Goal: Browse casually: Explore the website without a specific task or goal

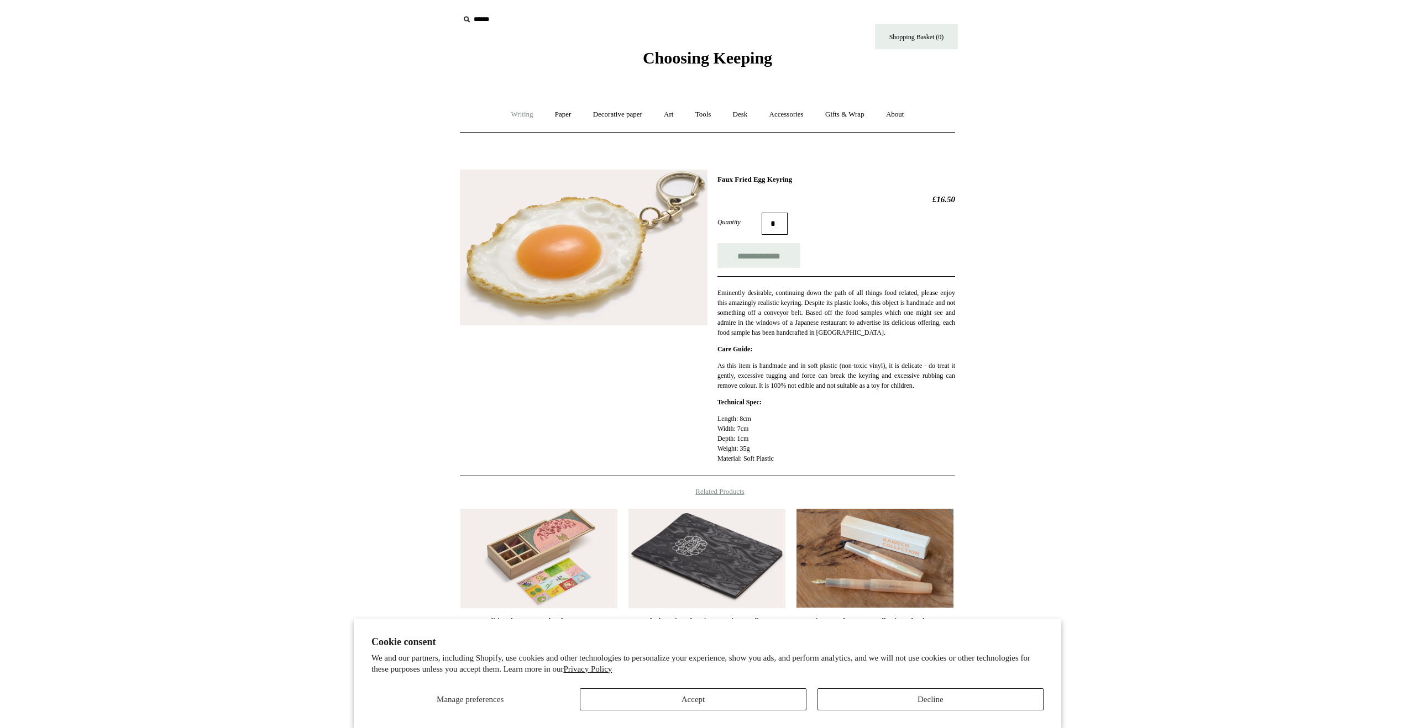
click at [520, 114] on link "Writing +" at bounding box center [522, 114] width 42 height 29
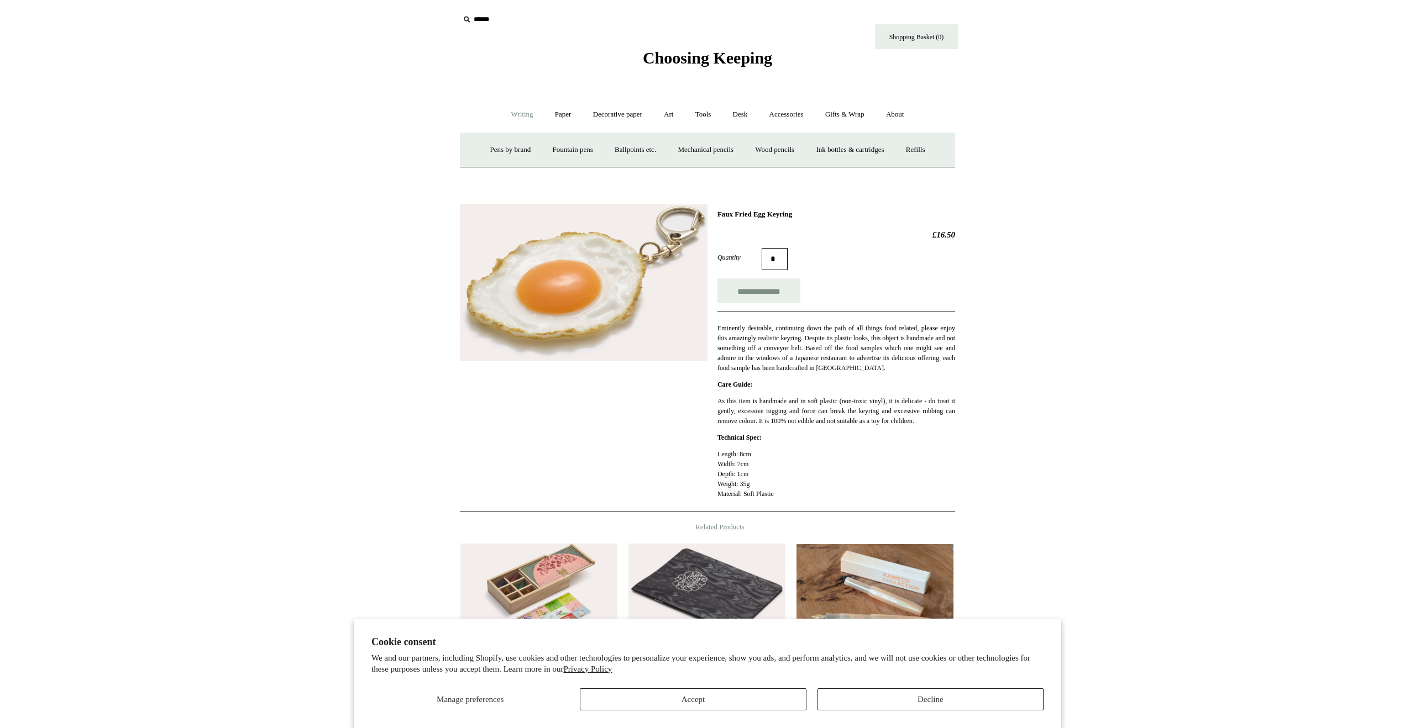
click at [702, 61] on span "Choosing Keeping" at bounding box center [707, 58] width 129 height 18
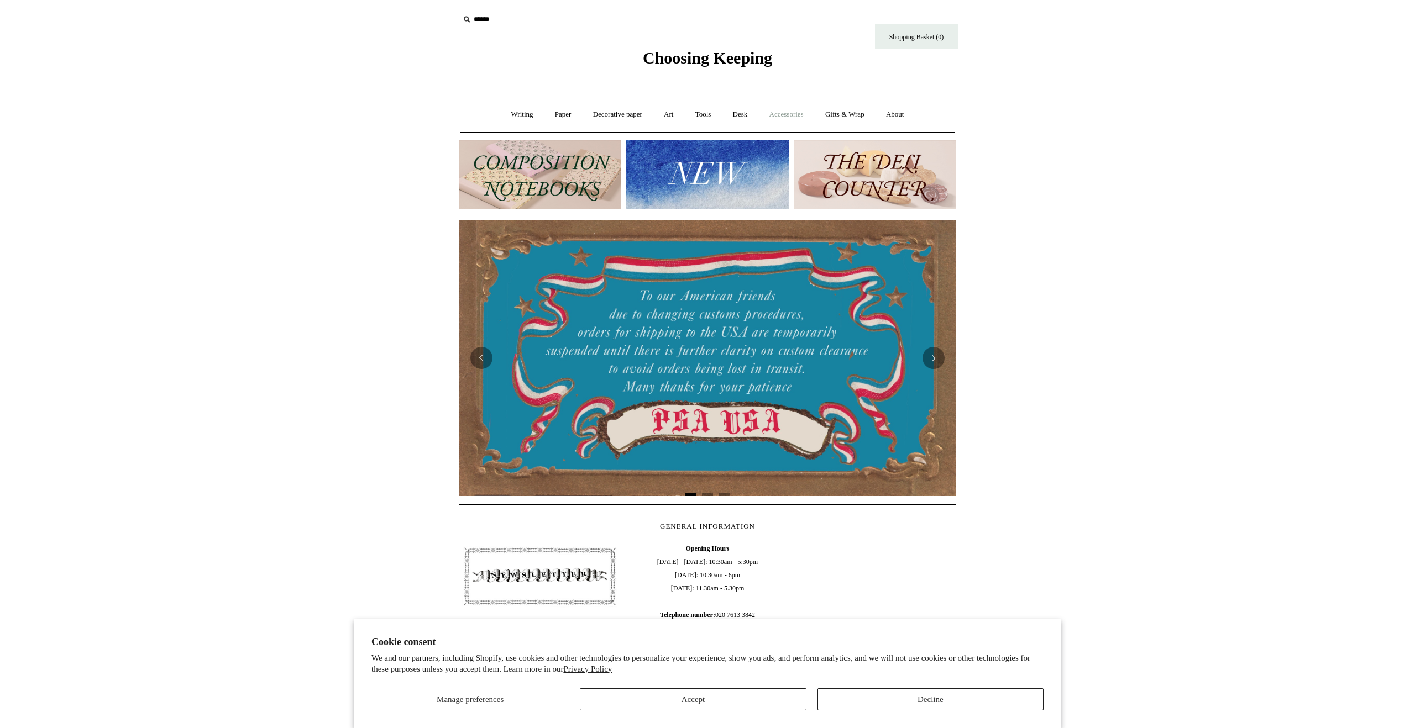
click at [794, 112] on link "Accessories +" at bounding box center [786, 114] width 54 height 29
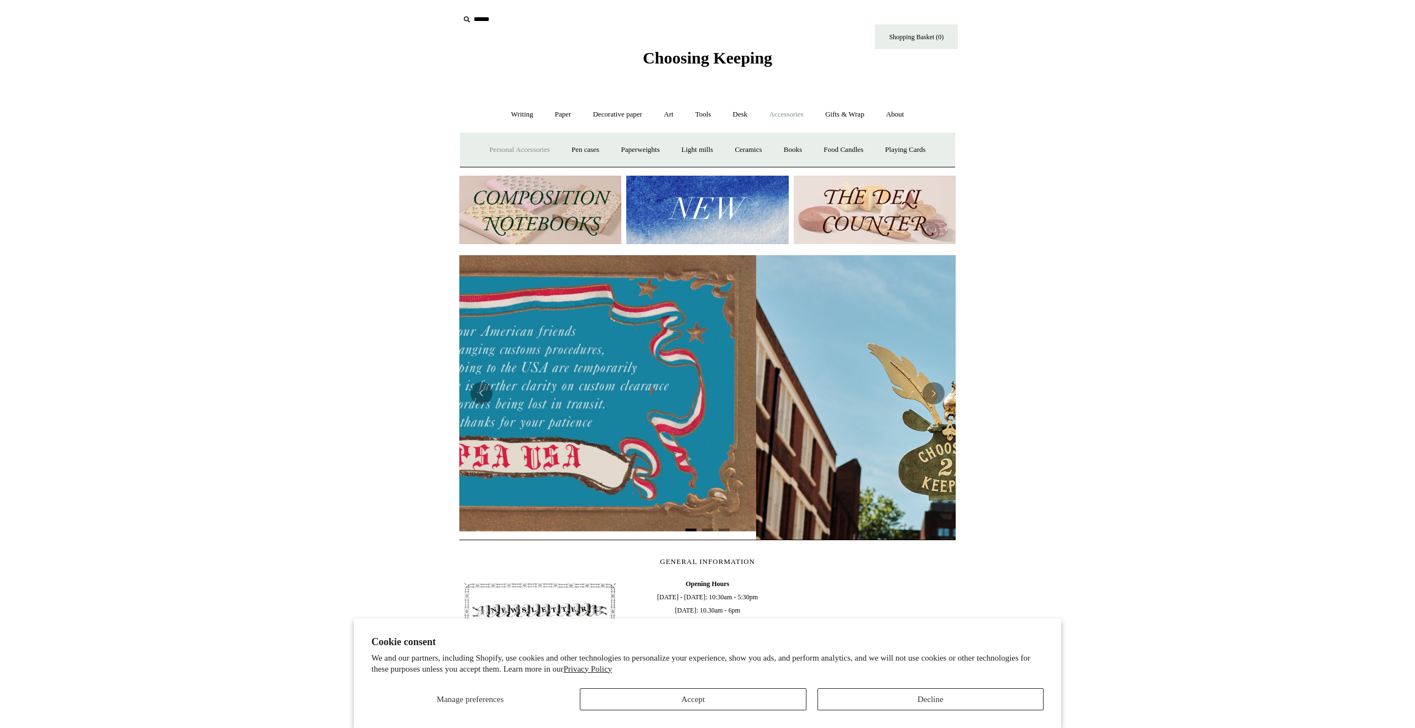
click at [529, 149] on link "Personal Accessories +" at bounding box center [519, 149] width 80 height 29
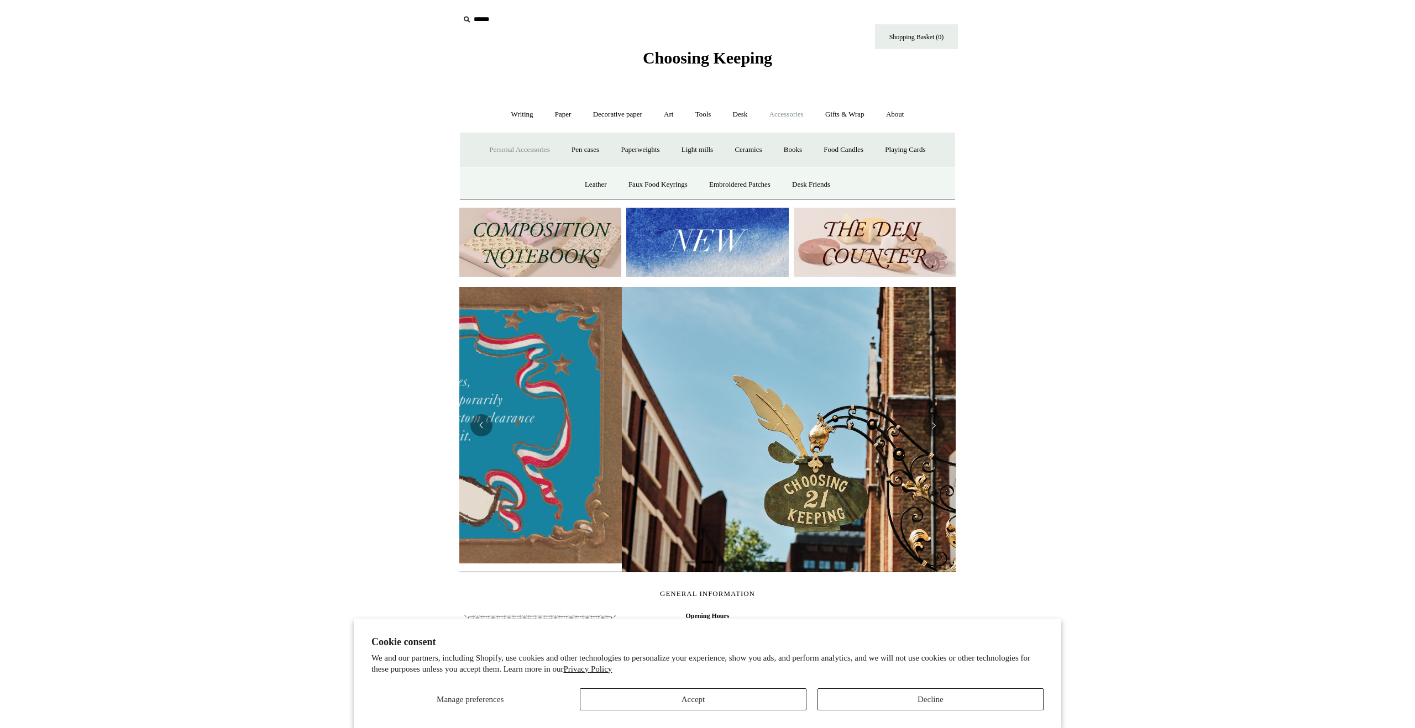
scroll to position [0, 496]
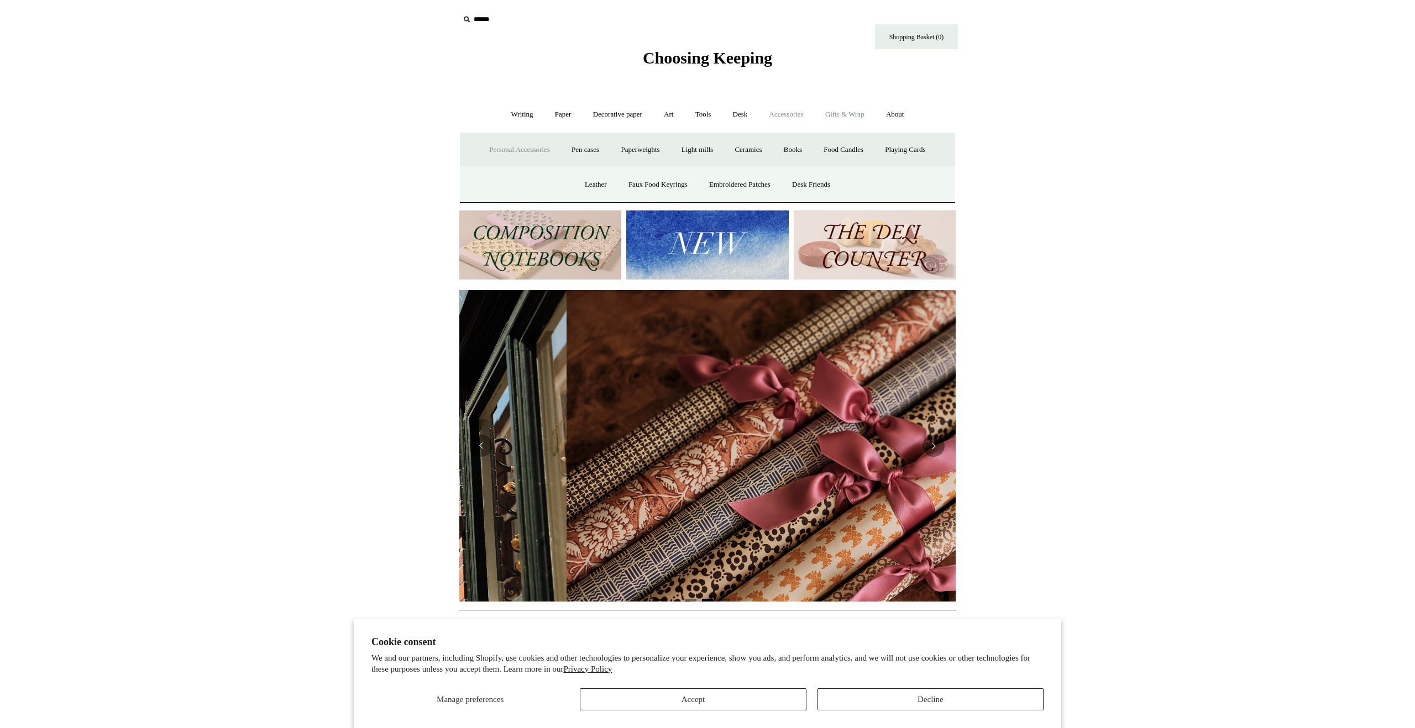
click at [847, 118] on link "Gifts & Wrap +" at bounding box center [844, 114] width 59 height 29
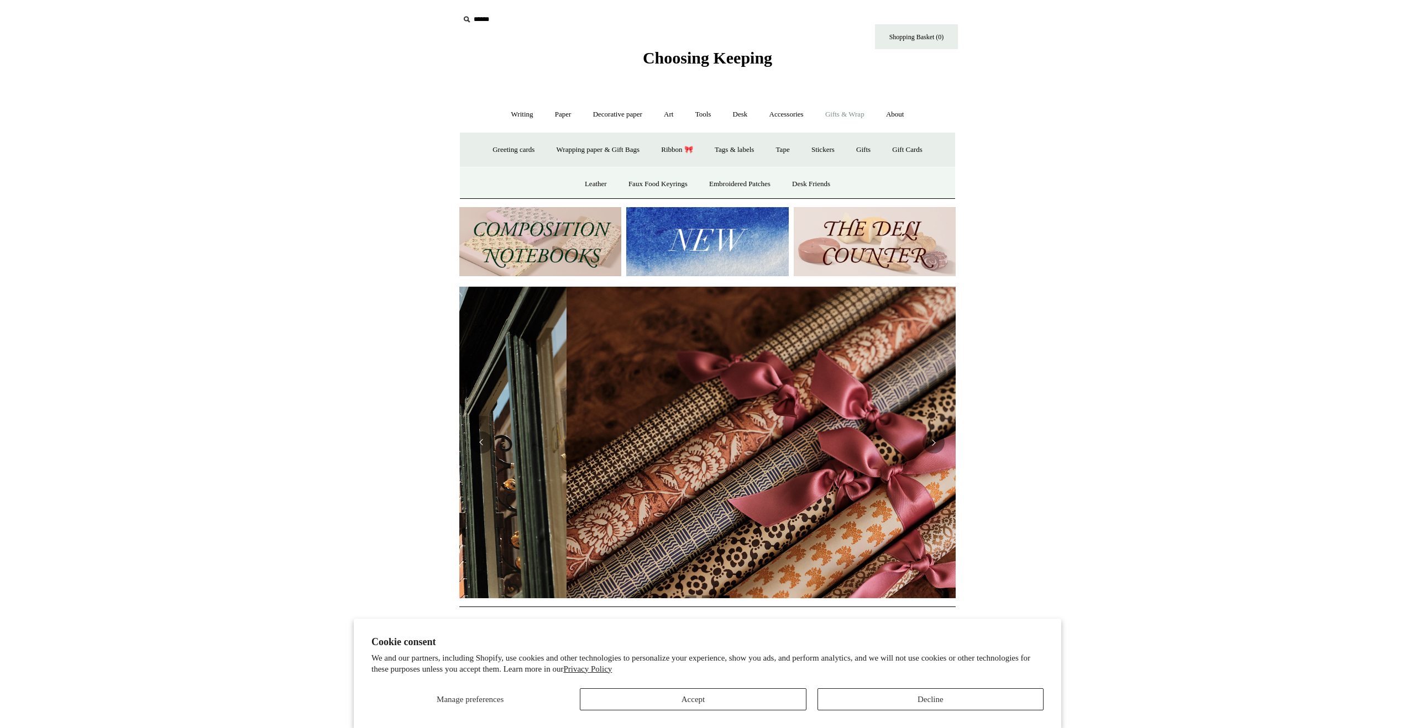
scroll to position [0, 993]
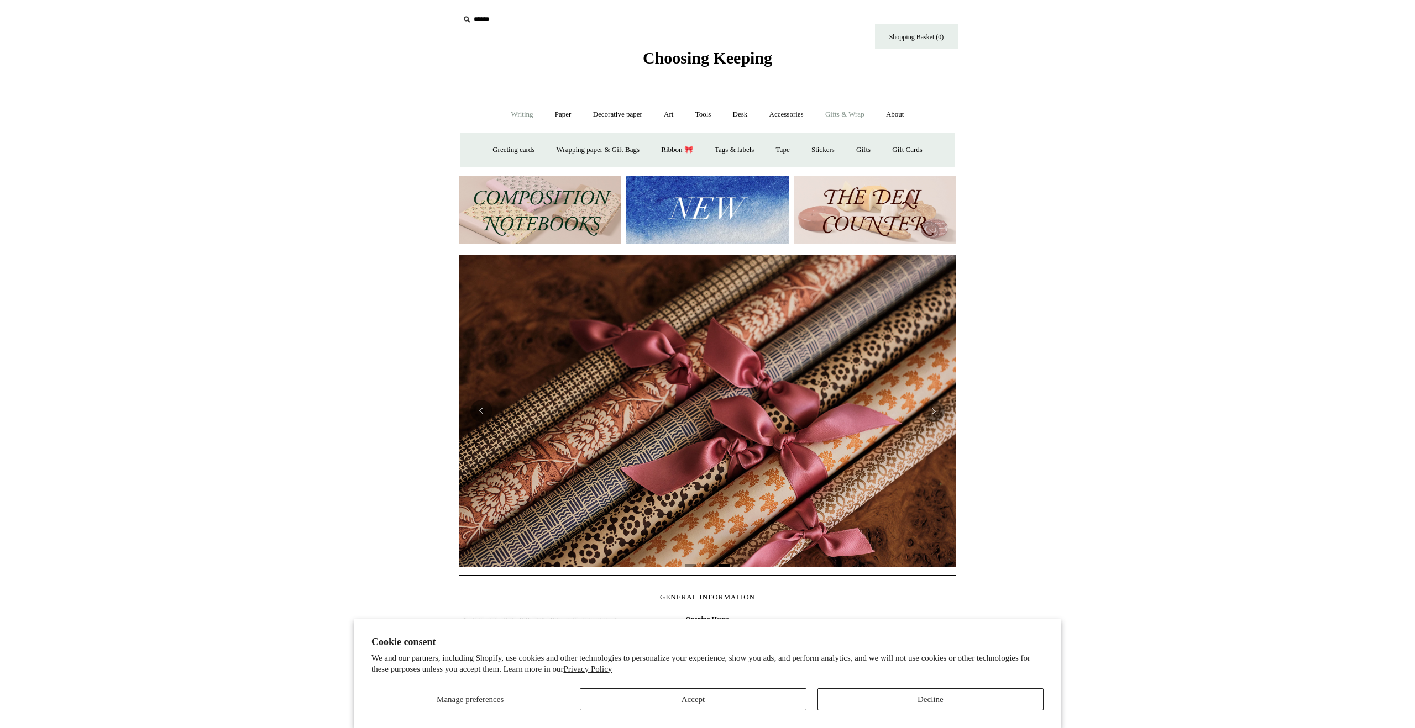
click at [514, 109] on link "Writing +" at bounding box center [522, 114] width 42 height 29
click at [570, 114] on link "Paper +" at bounding box center [563, 114] width 36 height 29
click at [604, 115] on link "Decorative paper +" at bounding box center [617, 114] width 69 height 29
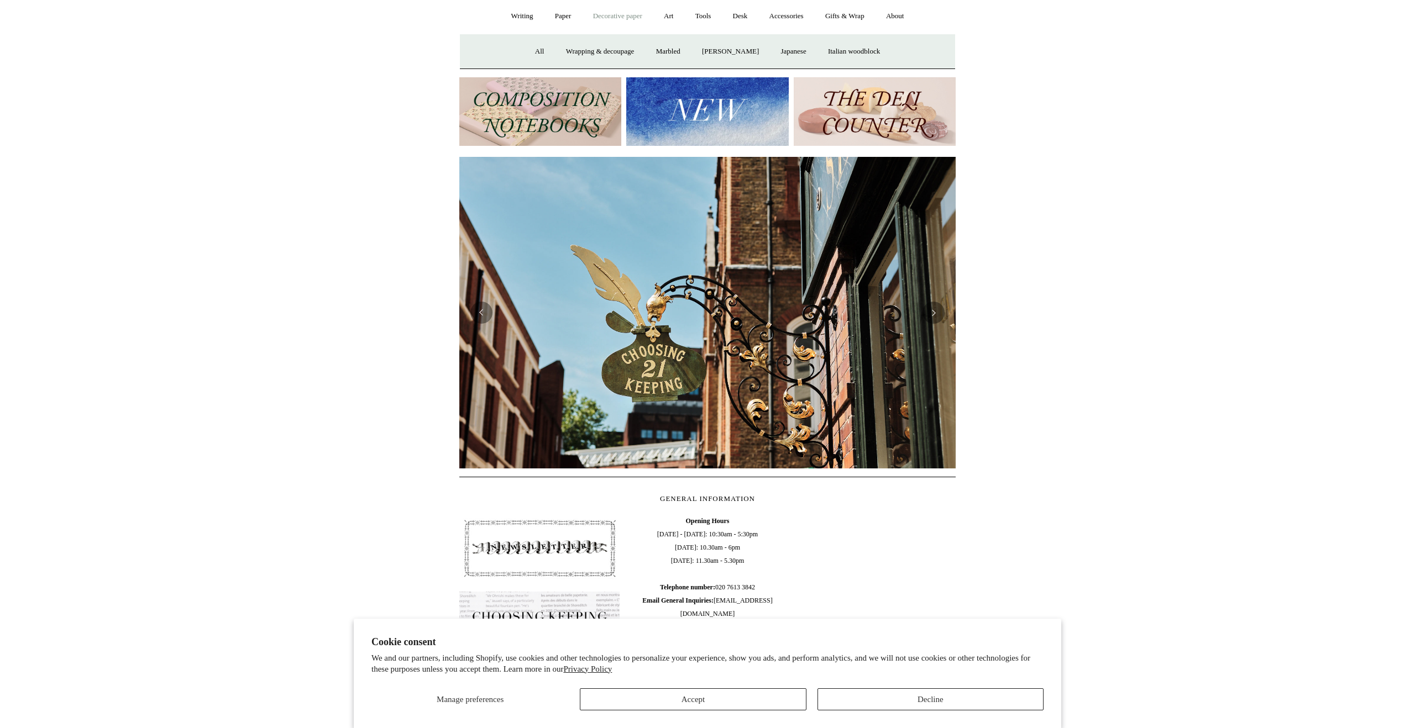
scroll to position [238, 0]
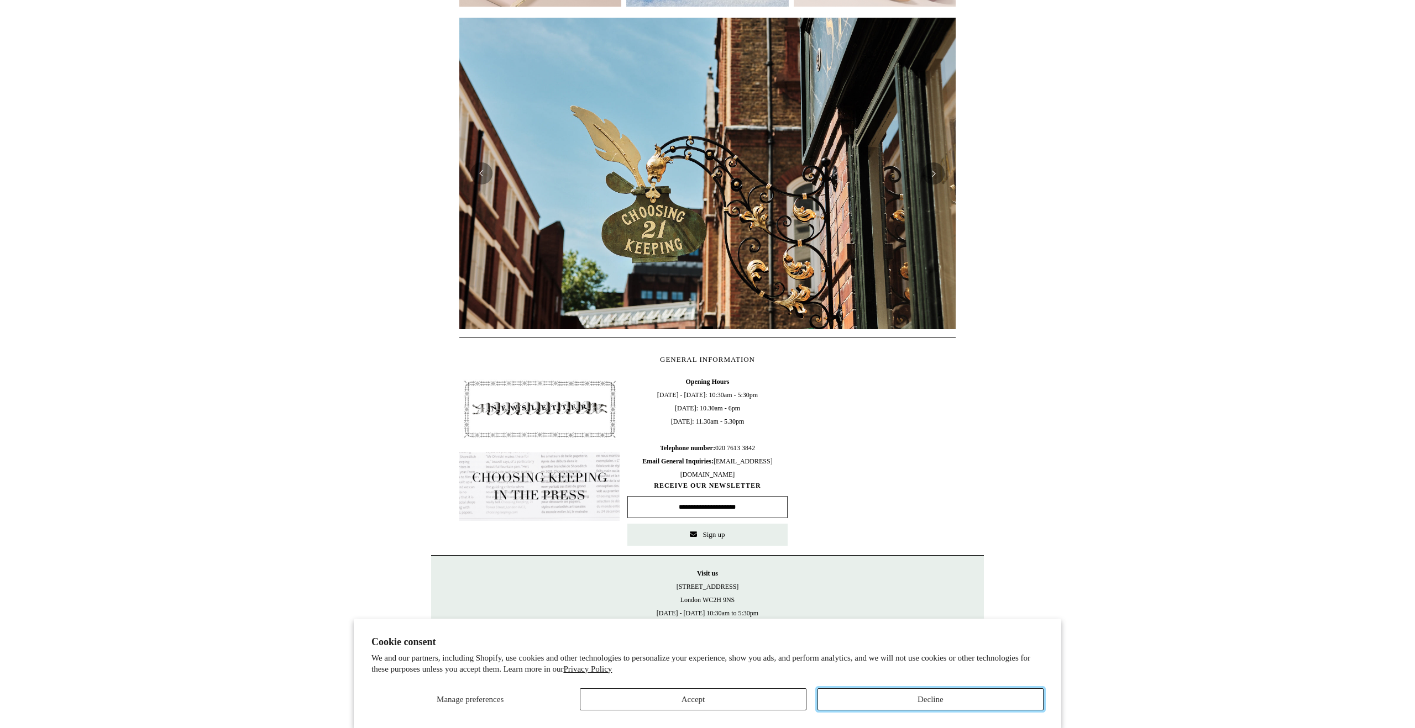
click at [931, 702] on button "Decline" at bounding box center [930, 700] width 226 height 22
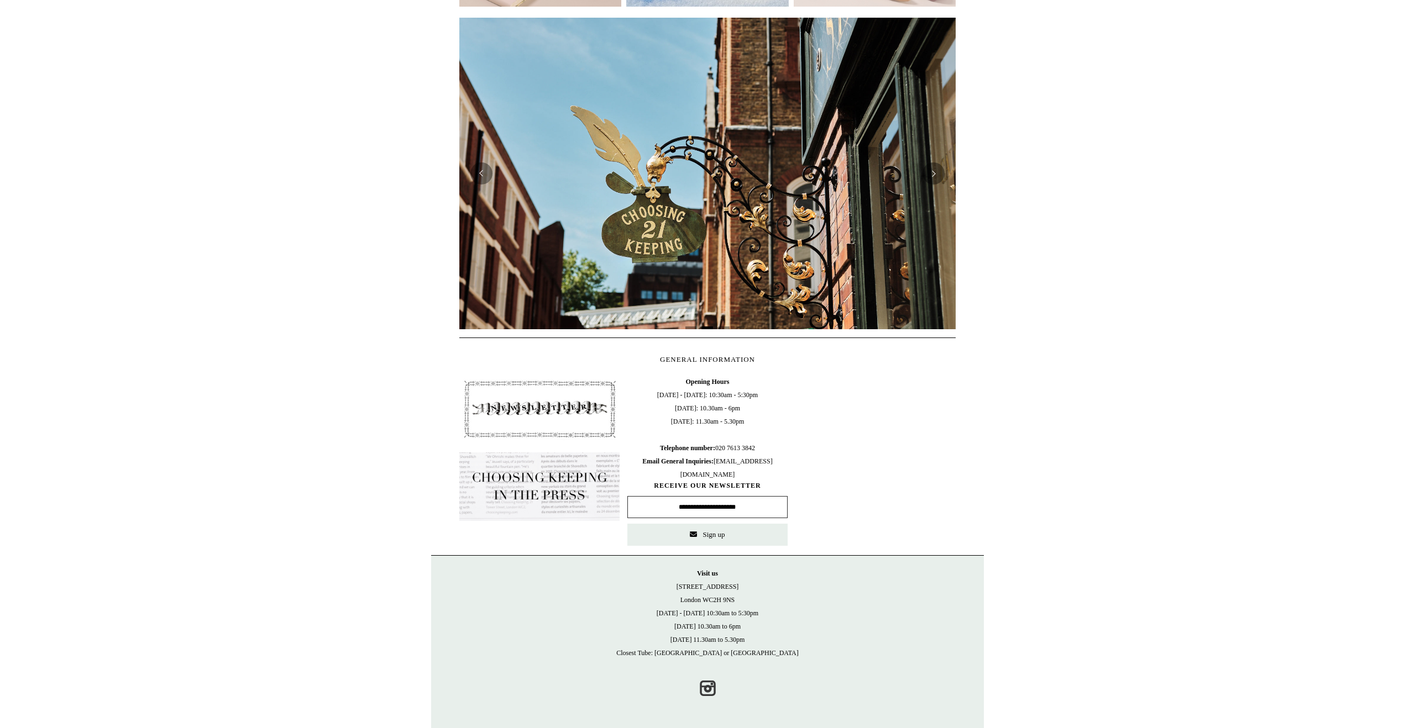
scroll to position [0, 0]
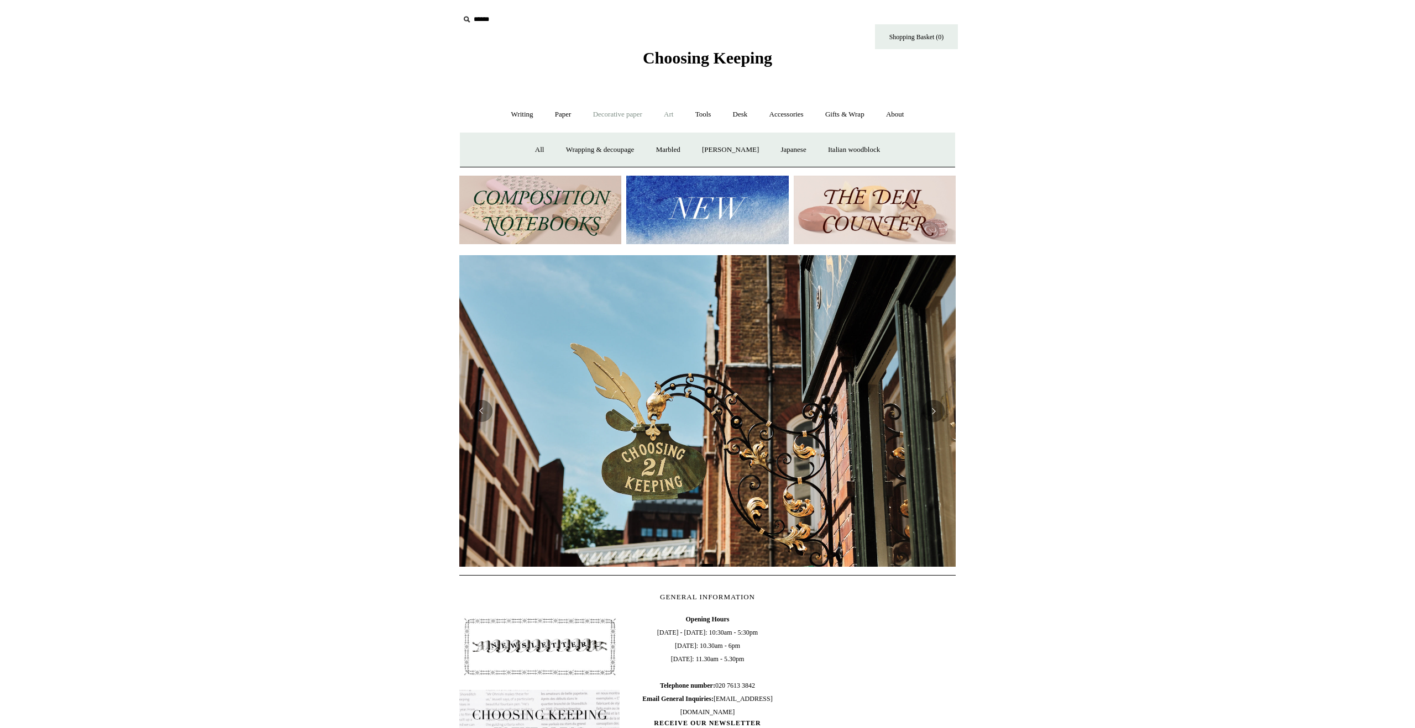
click at [673, 117] on link "Art +" at bounding box center [668, 114] width 29 height 29
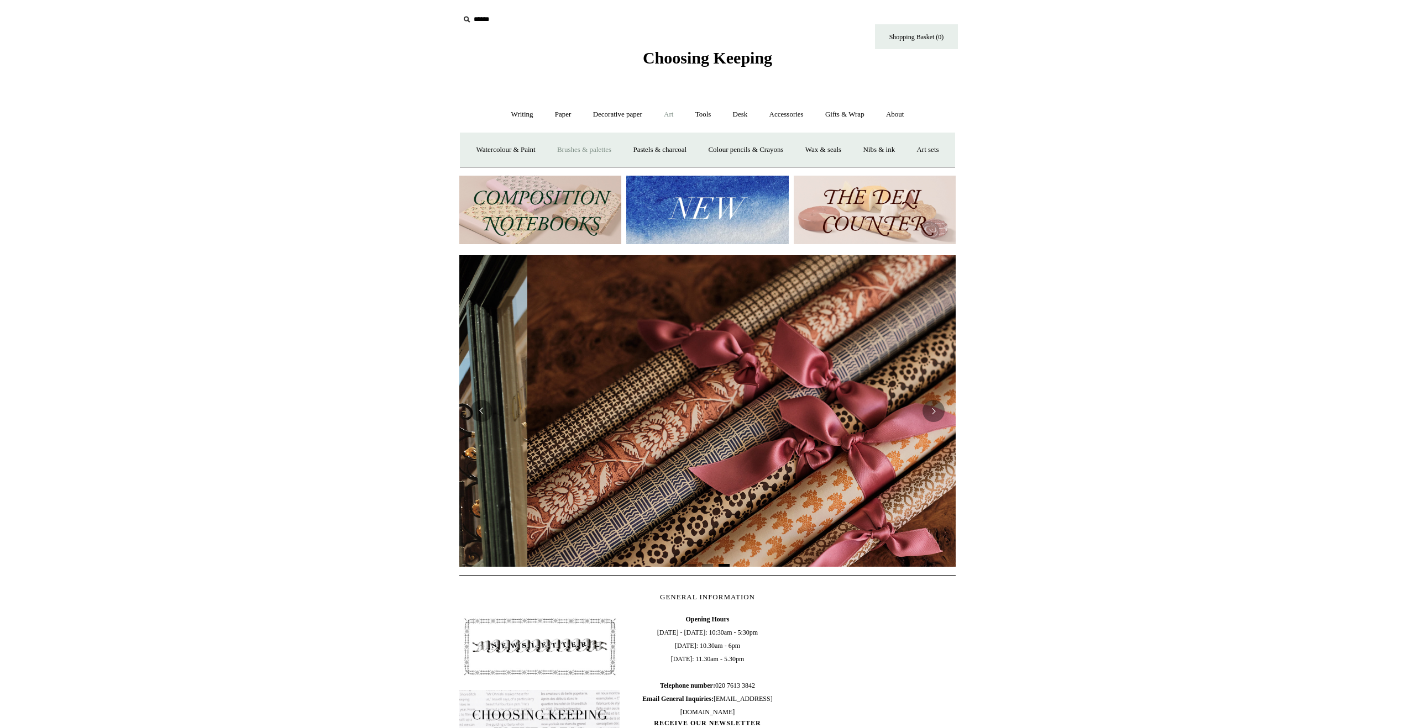
scroll to position [0, 993]
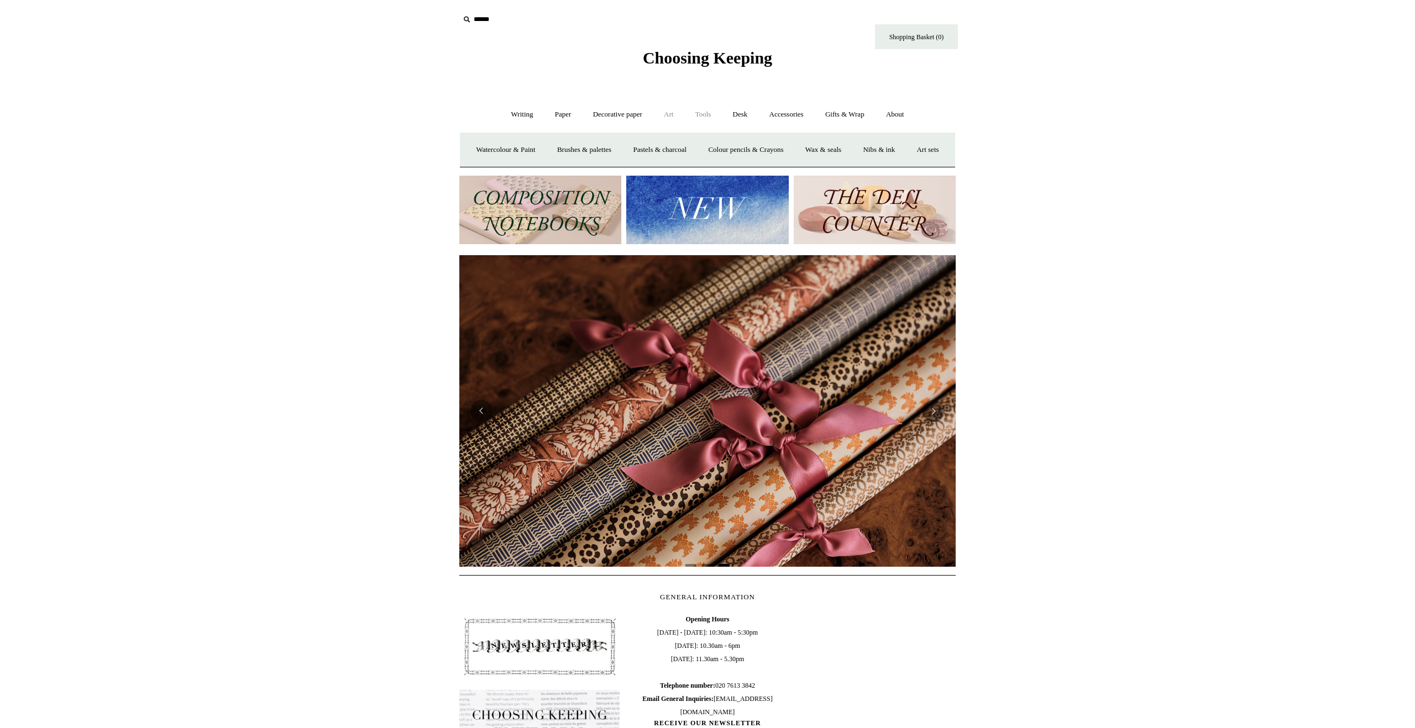
click at [706, 113] on link "Tools +" at bounding box center [703, 114] width 36 height 29
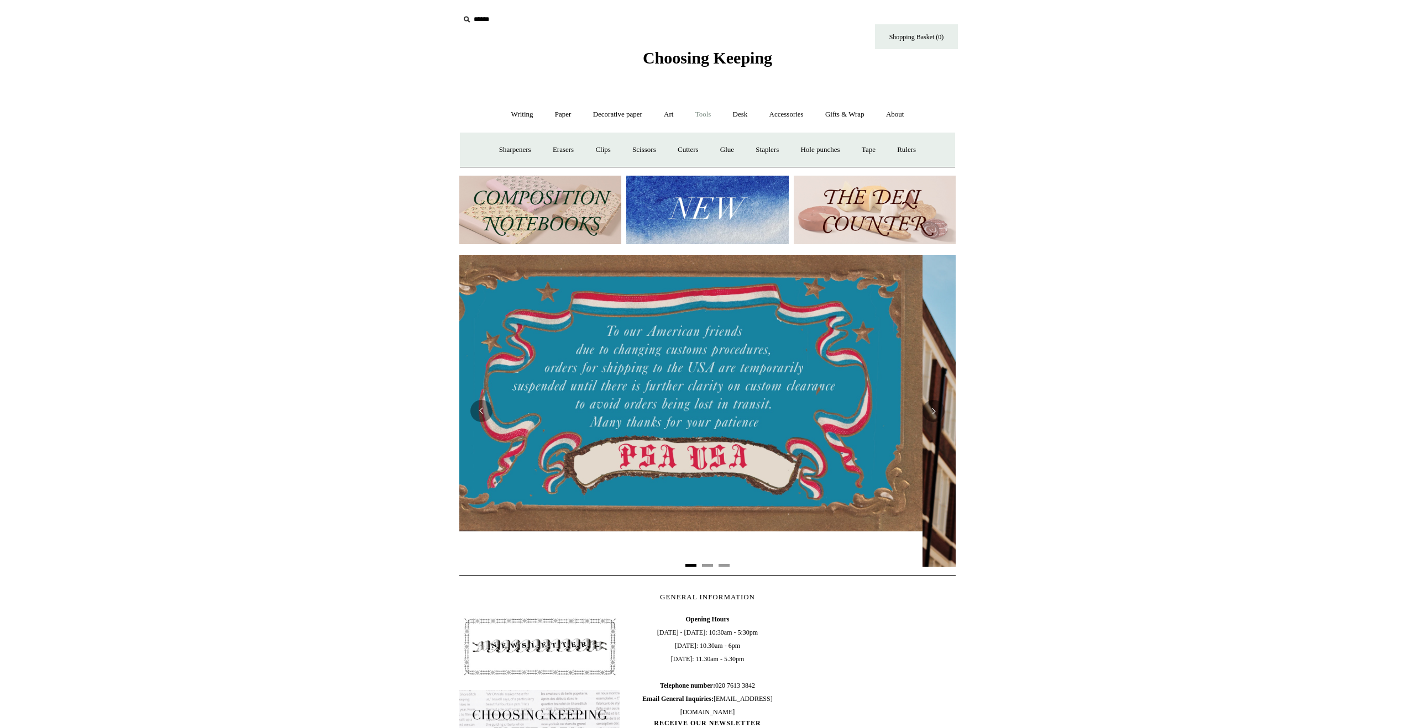
scroll to position [0, 0]
